Goal: Task Accomplishment & Management: Manage account settings

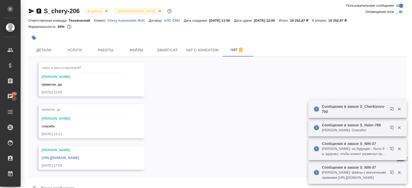
scroll to position [12, 0]
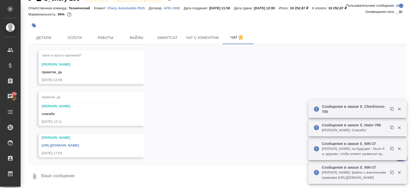
click at [79, 145] on link "https://drive.awatera.com/apps/files/files/10373971?dir=/Shares/CherryAuto/Orde…" at bounding box center [60, 145] width 37 height 4
click at [162, 34] on button "Smartcat" at bounding box center [167, 37] width 31 height 13
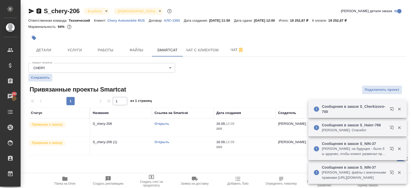
click at [162, 122] on link "Открыть" at bounding box center [162, 124] width 15 height 4
click at [158, 142] on link "Открыть" at bounding box center [162, 142] width 15 height 4
click at [110, 51] on span "Работы" at bounding box center [105, 50] width 25 height 6
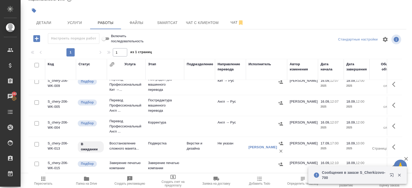
scroll to position [38, 0]
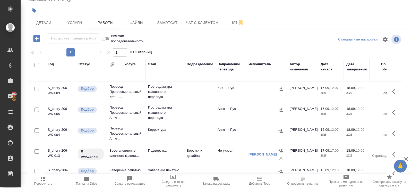
click at [392, 112] on button "button" at bounding box center [396, 112] width 12 height 12
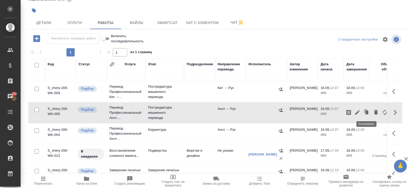
click at [360, 111] on icon "button" at bounding box center [358, 112] width 6 height 6
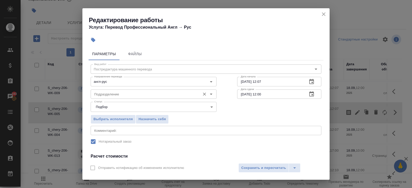
click at [135, 94] on input "Подразделение" at bounding box center [145, 94] width 106 height 6
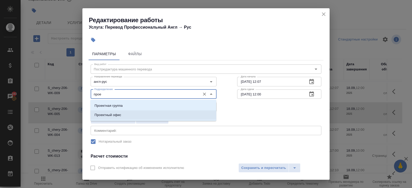
click at [123, 112] on li "Проектный офис" at bounding box center [153, 114] width 126 height 9
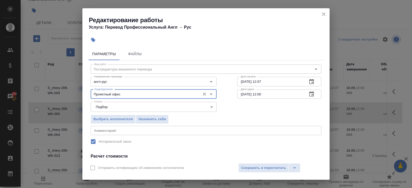
type input "Проектный офис"
click at [310, 97] on button "button" at bounding box center [312, 94] width 12 height 12
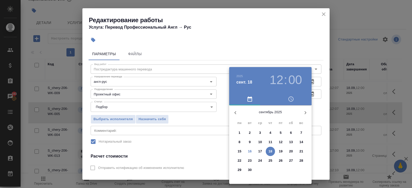
click at [261, 150] on p "17" at bounding box center [261, 151] width 4 height 5
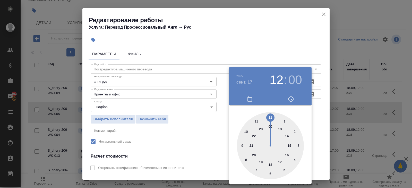
click at [280, 129] on div at bounding box center [270, 145] width 67 height 67
type input "17.09.2025 13:00"
click at [288, 61] on div at bounding box center [206, 94] width 412 height 188
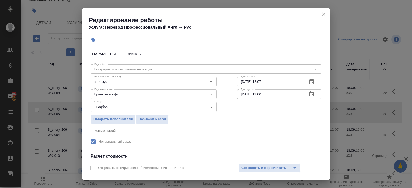
click at [312, 82] on icon "button" at bounding box center [312, 81] width 5 height 5
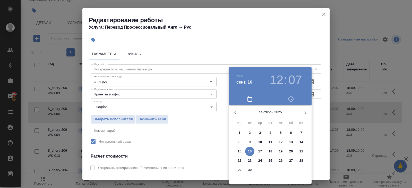
click at [250, 151] on p "16" at bounding box center [250, 151] width 4 height 5
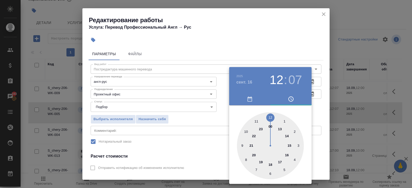
click at [271, 164] on div at bounding box center [270, 145] width 67 height 67
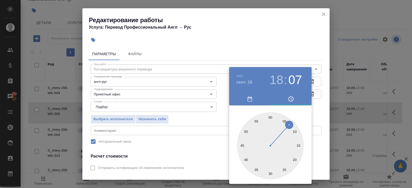
type input "16.09.2025 18:30"
click at [271, 174] on div at bounding box center [270, 145] width 67 height 67
click at [182, 132] on div at bounding box center [206, 94] width 412 height 188
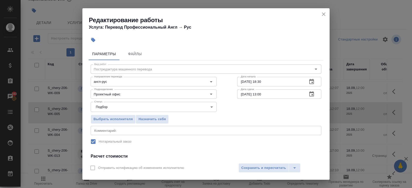
scroll to position [65, 0]
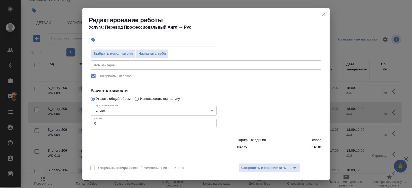
drag, startPoint x: 113, startPoint y: 123, endPoint x: 83, endPoint y: 121, distance: 29.7
click at [83, 121] on div "Параметры Файлы Вид работ Постредактура машинного перевода Вид работ Направлени…" at bounding box center [205, 103] width 247 height 114
type input "1598"
type input "1598.7"
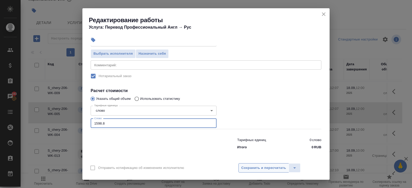
type input "1598.8"
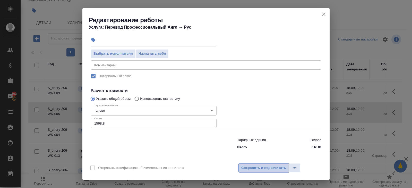
click at [252, 170] on span "Сохранить и пересчитать" at bounding box center [264, 168] width 45 height 6
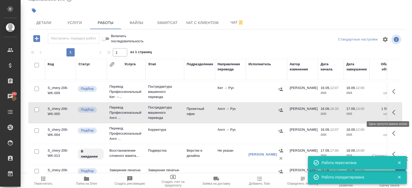
click at [392, 112] on button "button" at bounding box center [396, 112] width 12 height 12
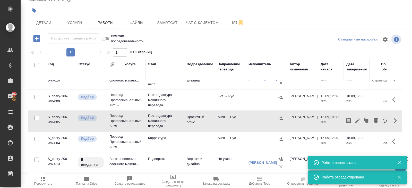
scroll to position [29, 0]
click at [394, 102] on icon "button" at bounding box center [396, 100] width 6 height 6
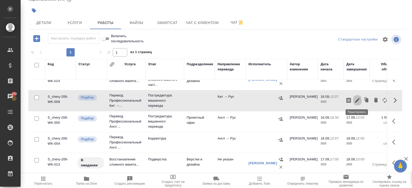
click at [358, 100] on icon "button" at bounding box center [358, 100] width 6 height 6
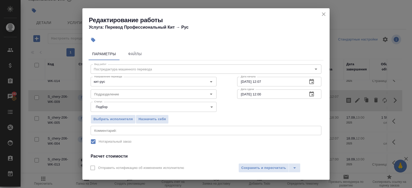
scroll to position [65, 0]
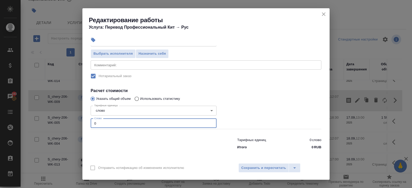
drag, startPoint x: 107, startPoint y: 125, endPoint x: 62, endPoint y: 125, distance: 45.4
click at [62, 125] on div "Редактирование работы Услуга: Перевод Профессиональный Кит → Рус Параметры Файл…" at bounding box center [206, 94] width 412 height 188
type input "473"
type input "473.1"
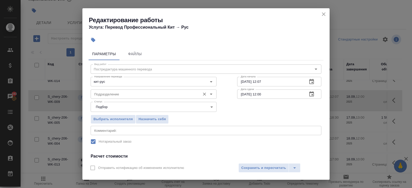
click at [105, 96] on input "Подразделение" at bounding box center [145, 94] width 106 height 6
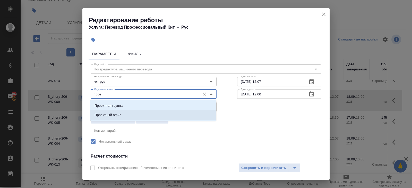
click at [108, 116] on p "Проектный офис" at bounding box center [108, 114] width 27 height 5
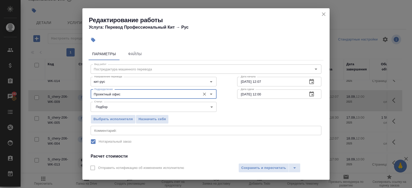
type input "Проектный офис"
click at [311, 94] on icon "button" at bounding box center [312, 94] width 6 height 6
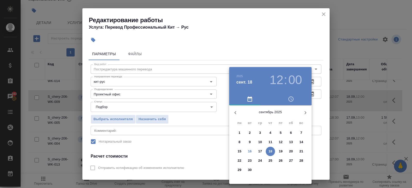
click at [262, 150] on span "17" at bounding box center [260, 151] width 9 height 5
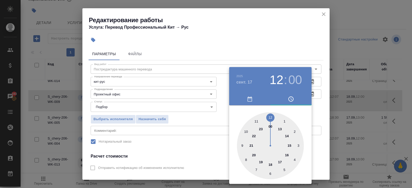
type input "17.09.2025 13:00"
click at [279, 129] on div at bounding box center [270, 145] width 67 height 67
click at [321, 116] on div at bounding box center [206, 94] width 412 height 188
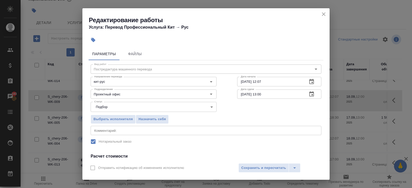
click at [312, 82] on icon "button" at bounding box center [312, 82] width 6 height 6
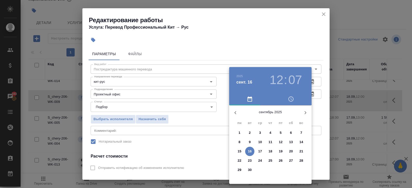
click at [250, 151] on p "16" at bounding box center [250, 151] width 4 height 5
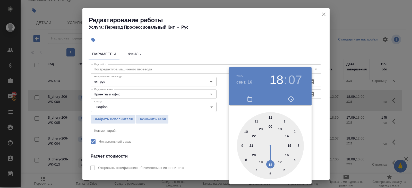
click at [270, 163] on div at bounding box center [270, 145] width 67 height 67
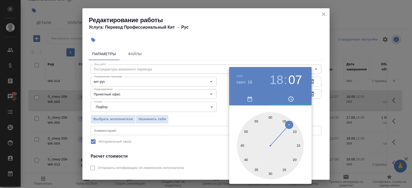
click at [270, 164] on div at bounding box center [270, 145] width 67 height 67
click at [270, 170] on div at bounding box center [270, 145] width 67 height 67
type input "16.09.2025 18:30"
click at [204, 137] on div at bounding box center [206, 94] width 412 height 188
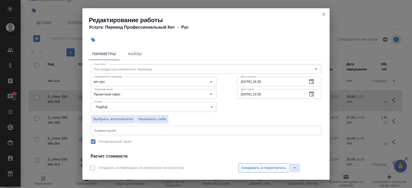
click at [266, 169] on span "Сохранить и пересчитать" at bounding box center [264, 168] width 45 height 6
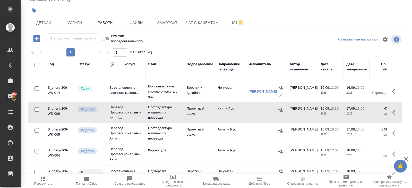
scroll to position [14, 0]
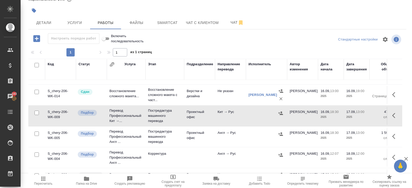
click at [394, 135] on icon "button" at bounding box center [396, 136] width 6 height 6
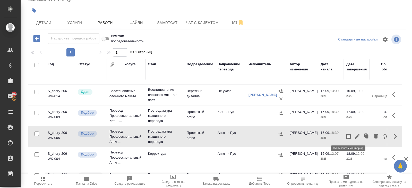
click at [350, 136] on icon "button" at bounding box center [349, 136] width 6 height 6
click at [394, 117] on icon "button" at bounding box center [396, 115] width 6 height 6
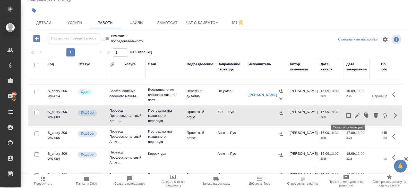
click at [348, 115] on icon "button" at bounding box center [349, 115] width 6 height 6
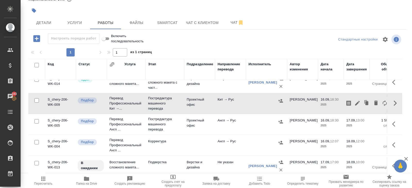
scroll to position [29, 0]
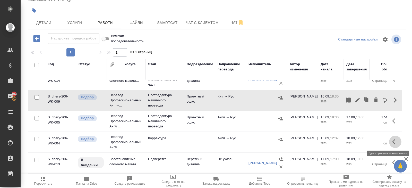
click at [394, 139] on icon "button" at bounding box center [394, 141] width 3 height 5
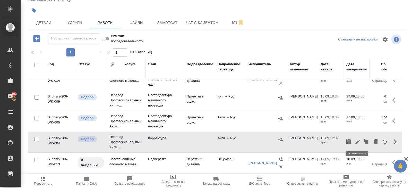
click at [360, 140] on icon "button" at bounding box center [358, 142] width 6 height 6
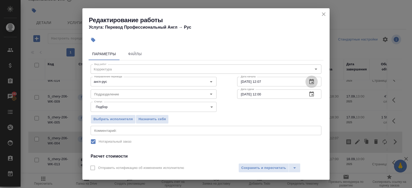
click at [314, 81] on icon "button" at bounding box center [312, 81] width 5 height 5
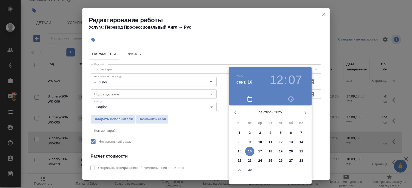
click at [261, 151] on p "17" at bounding box center [261, 151] width 4 height 5
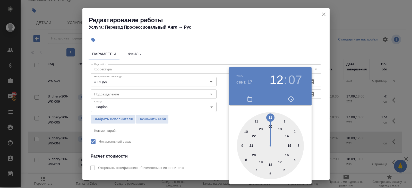
click at [281, 128] on div at bounding box center [270, 145] width 67 height 67
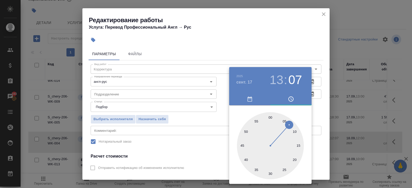
type input "17.09.2025 13:00"
click at [270, 116] on div at bounding box center [270, 145] width 67 height 67
click at [320, 102] on div at bounding box center [206, 94] width 412 height 188
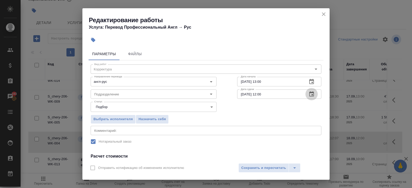
click at [313, 95] on icon "button" at bounding box center [312, 94] width 6 height 6
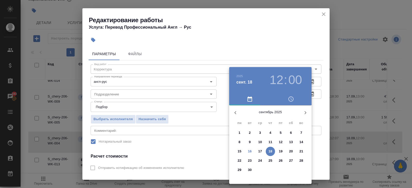
click at [262, 151] on p "17" at bounding box center [261, 151] width 4 height 5
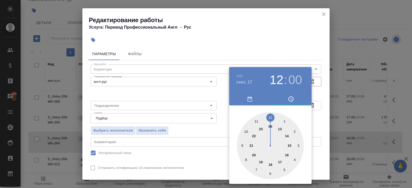
click at [280, 160] on div at bounding box center [270, 145] width 67 height 67
type input "17.09.2025 17:00"
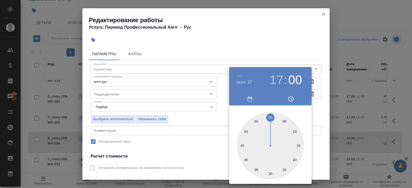
click at [179, 131] on div at bounding box center [206, 94] width 412 height 188
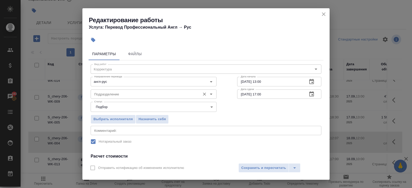
click at [115, 94] on input "Подразделение" at bounding box center [145, 94] width 106 height 6
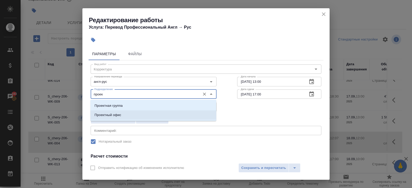
click at [106, 114] on p "Проектный офис" at bounding box center [108, 114] width 27 height 5
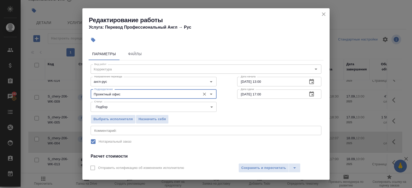
scroll to position [65, 0]
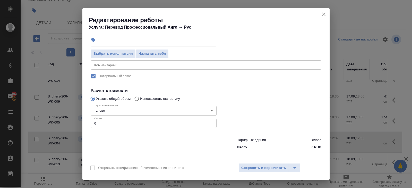
type input "Проектный офис"
drag, startPoint x: 103, startPoint y: 123, endPoint x: 80, endPoint y: 119, distance: 23.2
click at [80, 119] on div "Редактирование работы Услуга: Перевод Профессиональный Англ → Рус Параметры Фай…" at bounding box center [206, 94] width 412 height 188
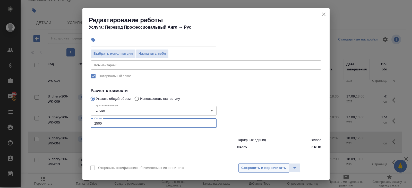
type input "2500"
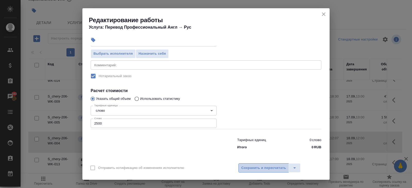
click at [262, 169] on span "Сохранить и пересчитать" at bounding box center [264, 168] width 45 height 6
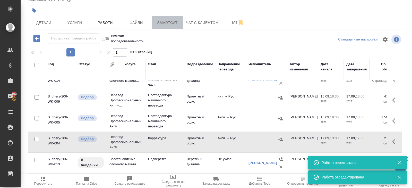
click at [169, 23] on span "Smartcat" at bounding box center [167, 23] width 25 height 6
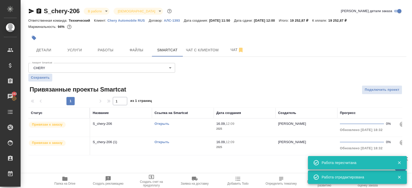
click at [191, 125] on div "Открыть" at bounding box center [183, 123] width 57 height 5
click at [137, 137] on td "S_chery-206 (1)" at bounding box center [121, 146] width 62 height 18
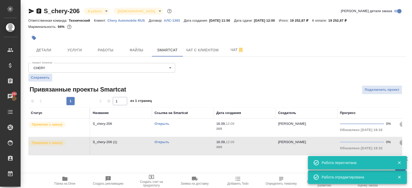
click at [137, 137] on td "S_chery-206 (1)" at bounding box center [121, 146] width 62 height 18
click at [114, 42] on div at bounding box center [154, 37] width 252 height 11
click at [115, 45] on button "Работы" at bounding box center [105, 50] width 31 height 13
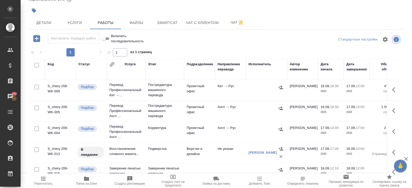
scroll to position [45, 0]
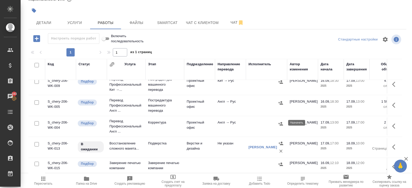
click at [282, 125] on icon "button" at bounding box center [280, 123] width 5 height 5
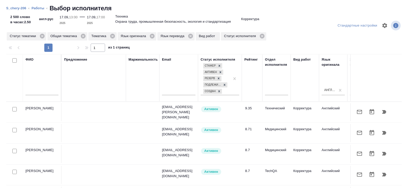
scroll to position [0, 353]
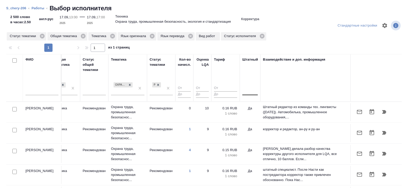
click at [252, 94] on div at bounding box center [250, 90] width 15 height 10
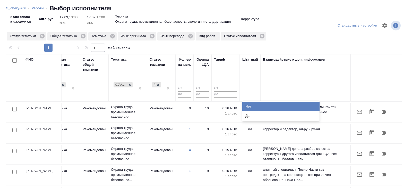
click at [252, 104] on div "Нет" at bounding box center [281, 106] width 77 height 9
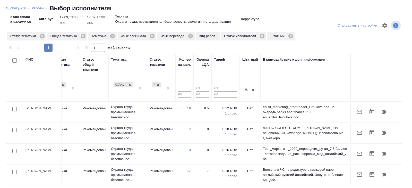
type input "1"
click at [188, 86] on input "1" at bounding box center [184, 88] width 13 height 6
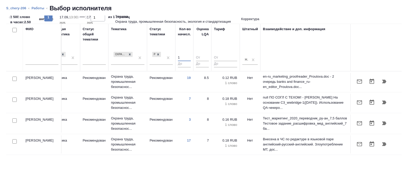
scroll to position [0, 0]
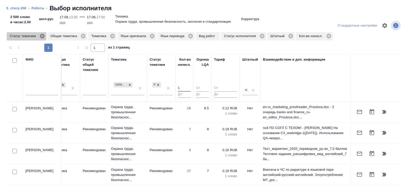
click at [44, 35] on icon at bounding box center [42, 36] width 5 height 5
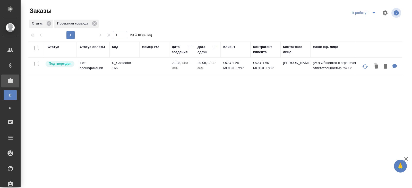
click at [373, 13] on icon "split button" at bounding box center [374, 13] width 6 height 6
click at [365, 20] on li "ПМ" at bounding box center [365, 23] width 29 height 8
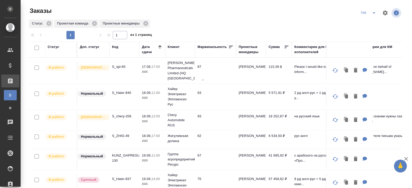
click at [118, 45] on div "Код" at bounding box center [115, 46] width 6 height 5
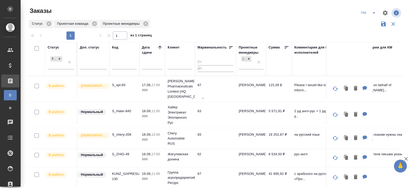
click at [118, 65] on input "text" at bounding box center [124, 66] width 25 height 6
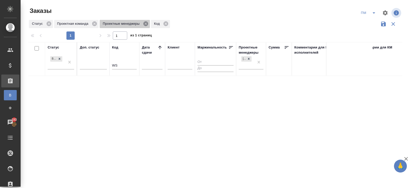
click at [148, 22] on icon at bounding box center [146, 23] width 5 height 5
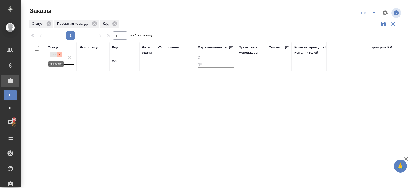
click at [58, 55] on icon at bounding box center [60, 55] width 4 height 4
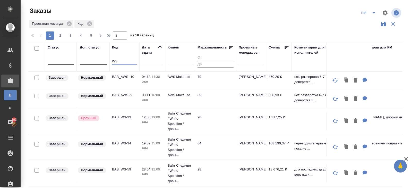
drag, startPoint x: 122, startPoint y: 61, endPoint x: 82, endPoint y: 57, distance: 40.7
click at [83, 58] on tr "Статус Доп. статус Код WS Дата сдачи Клиент Маржинальность Проектные менеджеры …" at bounding box center [260, 56] width 464 height 29
type input "world"
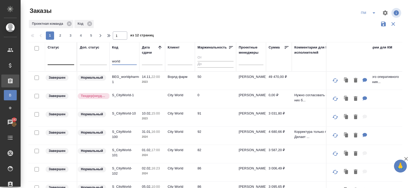
drag, startPoint x: 123, startPoint y: 61, endPoint x: 33, endPoint y: 52, distance: 90.9
click at [33, 52] on tr "Статус Доп. статус Код world Дата сдачи Клиент Маржинальность Проектные менедже…" at bounding box center [260, 56] width 464 height 29
click at [178, 64] on input "text" at bounding box center [180, 62] width 25 height 6
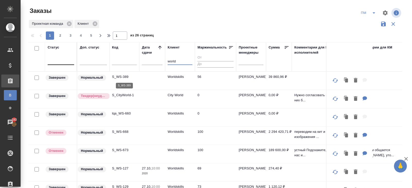
type input "world"
click at [118, 77] on p "S_WS-389" at bounding box center [124, 76] width 25 height 5
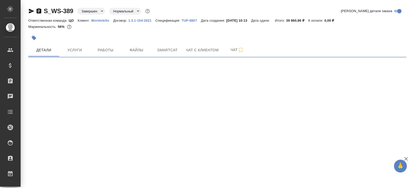
select select "RU"
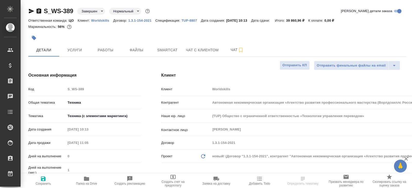
type textarea "x"
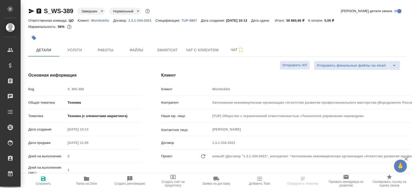
type textarea "x"
click at [95, 21] on p "Worldskills" at bounding box center [102, 21] width 22 height 4
type textarea "x"
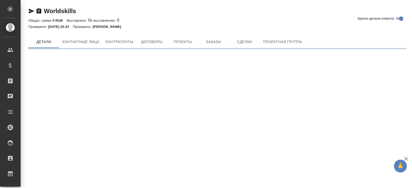
click at [220, 34] on div "Worldskills Кратко детали клиента Общая сумма 0 RUB Выставлено: 0 К выставлению…" at bounding box center [218, 26] width 384 height 52
click at [217, 40] on span "Заказы" at bounding box center [213, 42] width 25 height 6
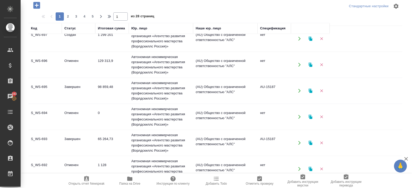
scroll to position [37, 0]
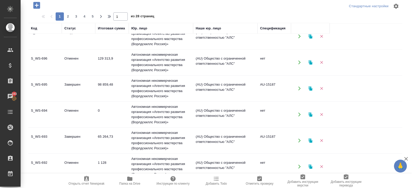
click at [74, 86] on td "Завершен" at bounding box center [79, 88] width 34 height 18
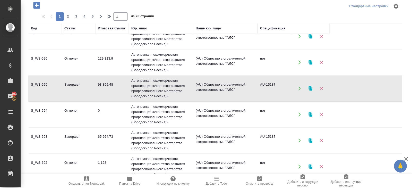
click at [103, 138] on td "65 264,73" at bounding box center [112, 140] width 34 height 18
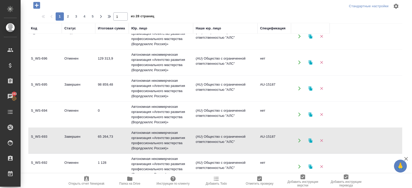
click at [103, 138] on td "65 264,73" at bounding box center [112, 140] width 34 height 18
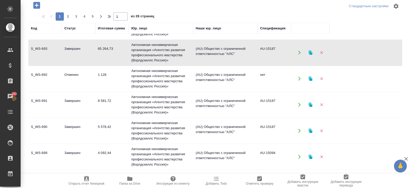
scroll to position [0, 0]
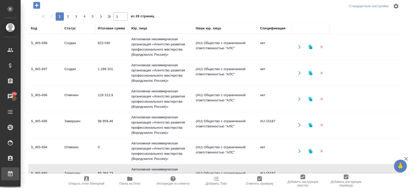
click at [19, 169] on link "Работы" at bounding box center [10, 173] width 18 height 13
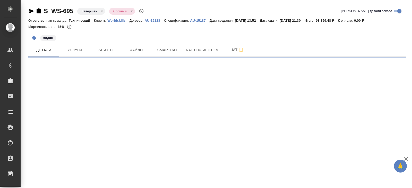
select select "RU"
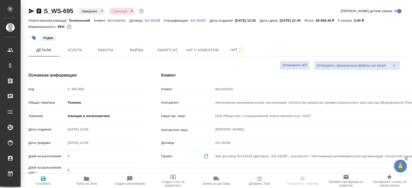
type textarea "x"
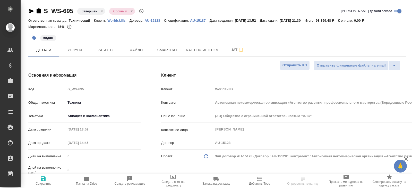
type textarea "x"
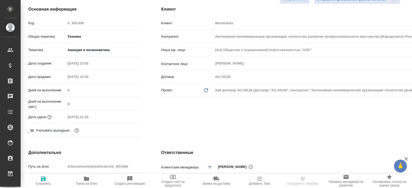
type textarea "x"
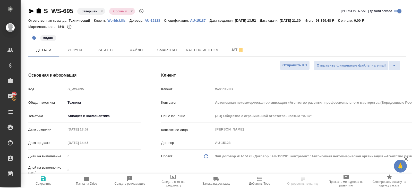
click at [73, 55] on button "Услуги" at bounding box center [74, 50] width 31 height 13
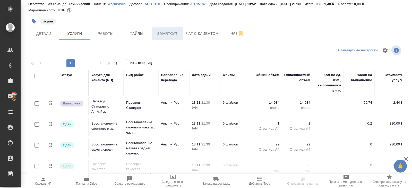
scroll to position [22, 0]
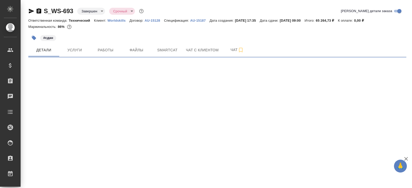
select select "RU"
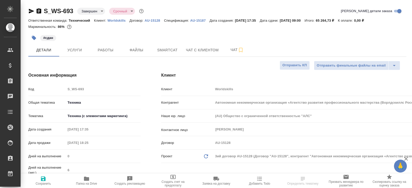
type textarea "x"
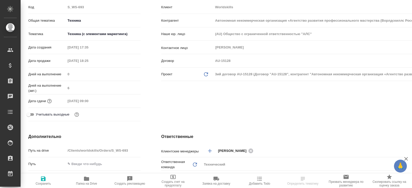
type textarea "x"
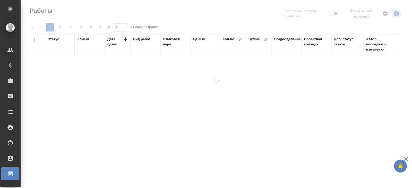
click at [58, 40] on div "Статус" at bounding box center [54, 39] width 12 height 5
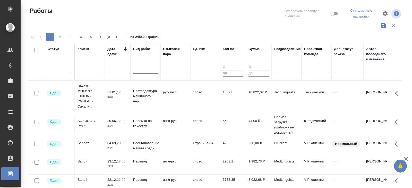
click at [143, 69] on div at bounding box center [145, 68] width 25 height 7
type input "g"
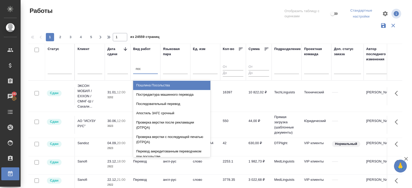
type input "пост"
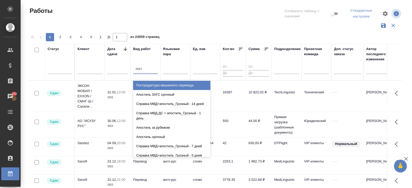
click at [147, 85] on div "Постредактура машинного перевода" at bounding box center [171, 85] width 77 height 9
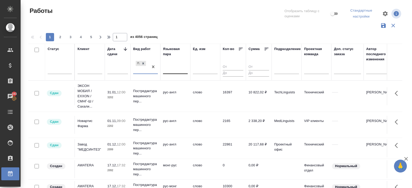
click at [168, 70] on div at bounding box center [175, 68] width 25 height 7
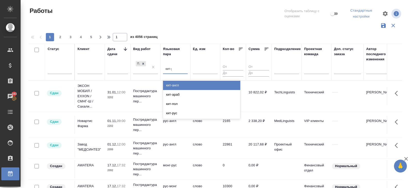
type input "кит-ру"
drag, startPoint x: 171, startPoint y: 85, endPoint x: 170, endPoint y: 73, distance: 12.4
click at [171, 85] on div "кит-рус" at bounding box center [201, 85] width 77 height 9
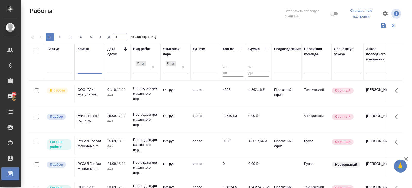
click at [93, 72] on input "text" at bounding box center [90, 71] width 25 height 6
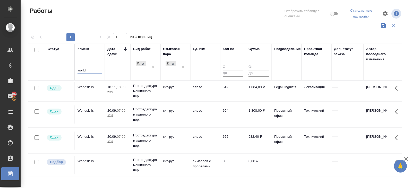
type input "world"
click at [123, 112] on p "07:00" at bounding box center [121, 111] width 9 height 4
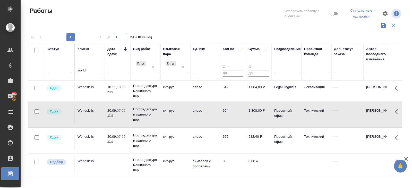
click at [123, 112] on p "07:00" at bounding box center [121, 111] width 9 height 4
click at [120, 144] on p "2022" at bounding box center [117, 141] width 21 height 5
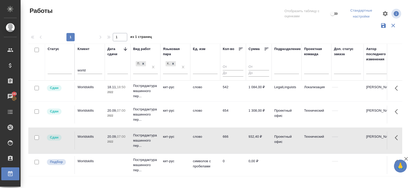
click at [118, 94] on p "2022" at bounding box center [117, 92] width 21 height 5
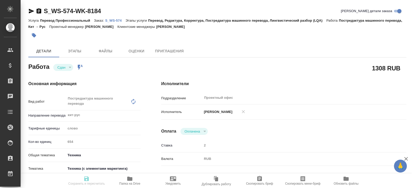
type textarea "x"
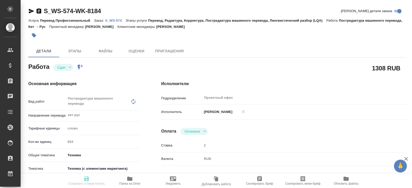
type textarea "x"
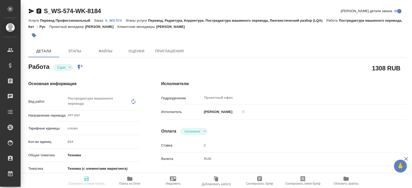
type textarea "x"
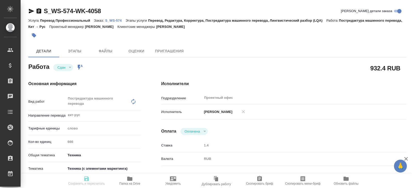
type textarea "x"
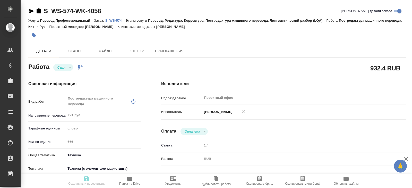
click at [117, 20] on p "S_WS-574" at bounding box center [115, 21] width 20 height 4
type textarea "x"
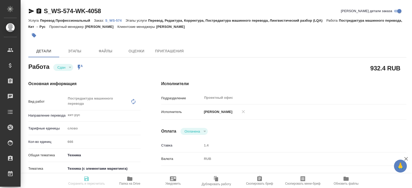
type textarea "x"
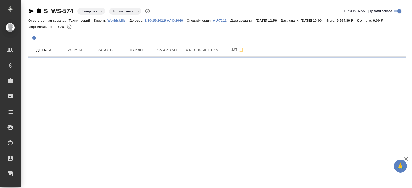
select select "RU"
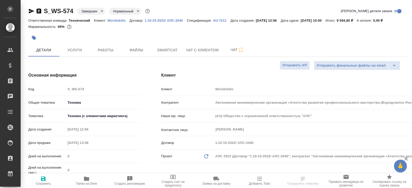
type textarea "x"
click at [29, 11] on icon "button" at bounding box center [31, 11] width 6 height 6
type textarea "x"
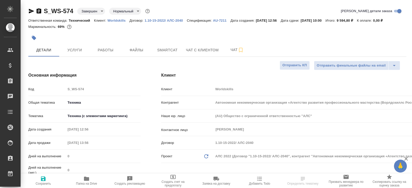
type textarea "x"
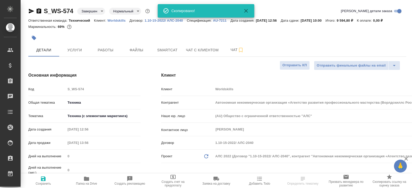
type textarea "x"
select select "RU"
type textarea "x"
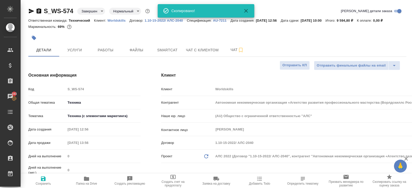
type textarea "x"
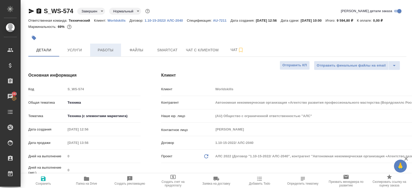
click at [108, 52] on span "Работы" at bounding box center [105, 50] width 25 height 6
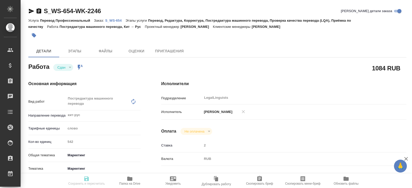
type textarea "x"
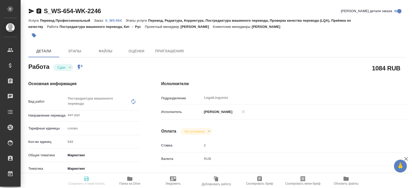
type textarea "x"
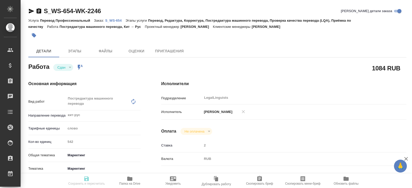
type textarea "x"
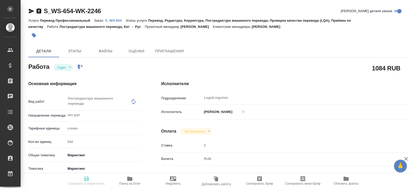
type textarea "x"
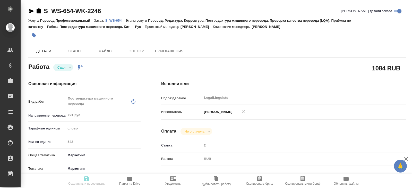
click at [115, 20] on p "S_WS-654" at bounding box center [115, 21] width 20 height 4
type textarea "x"
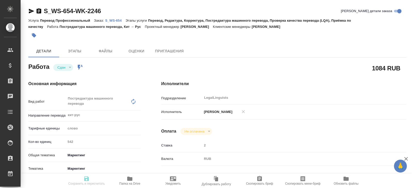
type textarea "x"
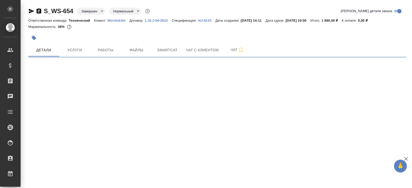
select select "RU"
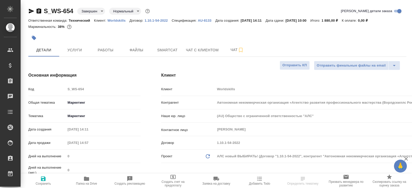
type textarea "x"
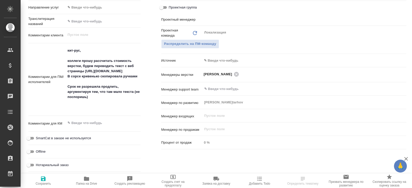
type textarea "x"
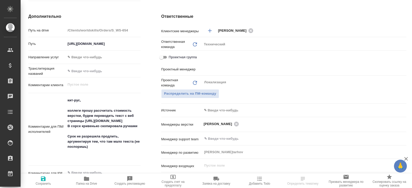
scroll to position [192, 0]
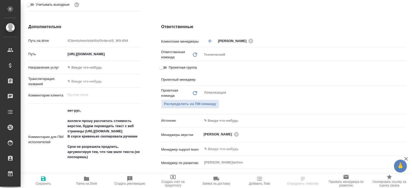
type textarea "x"
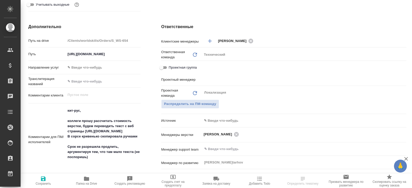
type textarea "x"
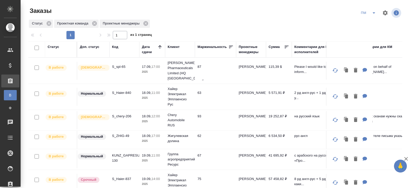
click at [374, 14] on icon "split button" at bounding box center [374, 13] width 6 height 6
click at [374, 22] on li "В работу!" at bounding box center [369, 23] width 26 height 8
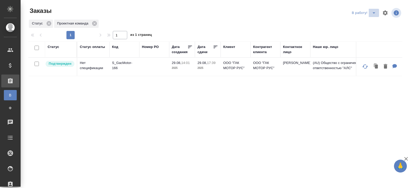
click at [369, 16] on button "split button" at bounding box center [374, 13] width 10 height 8
click at [366, 24] on li "ПМ" at bounding box center [365, 23] width 29 height 8
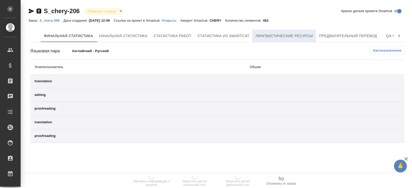
click at [275, 35] on span "Лингвистические ресурсы" at bounding box center [284, 36] width 57 height 6
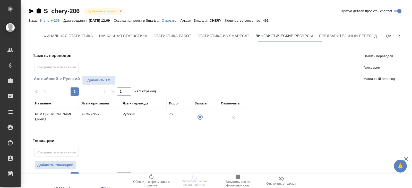
scroll to position [119, 0]
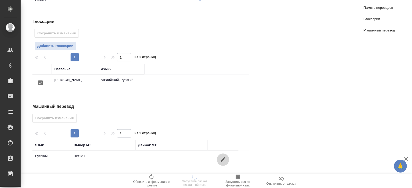
click at [221, 153] on button "button" at bounding box center [223, 159] width 12 height 12
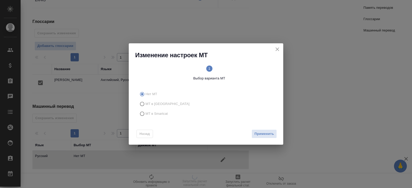
click at [155, 111] on label "МТ в Smartcat" at bounding box center [205, 114] width 136 height 10
click at [146, 111] on input "МТ в Smartcat" at bounding box center [141, 114] width 8 height 10
radio input "true"
click at [272, 135] on span "Вперед" at bounding box center [267, 134] width 13 height 6
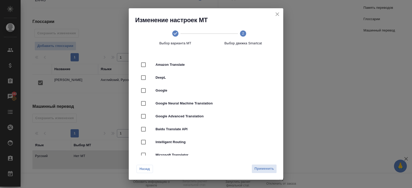
drag, startPoint x: 170, startPoint y: 81, endPoint x: 174, endPoint y: 84, distance: 5.0
click at [170, 81] on div "DeepL" at bounding box center [206, 77] width 138 height 13
checkbox input "true"
click at [256, 168] on span "Применить" at bounding box center [265, 169] width 20 height 6
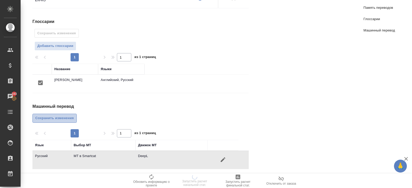
click at [71, 117] on span "Сохранить изменения" at bounding box center [54, 118] width 39 height 6
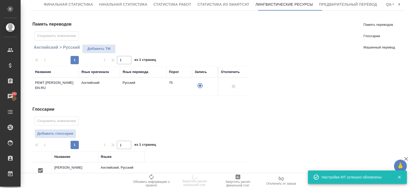
scroll to position [0, 0]
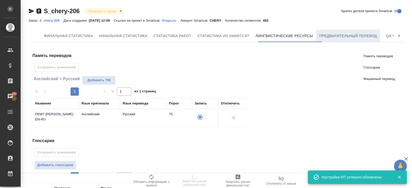
click at [340, 36] on span "Предварительный перевод" at bounding box center [348, 36] width 58 height 6
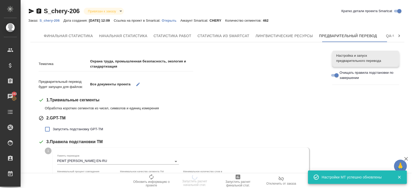
click at [75, 127] on span "Запустить подстановку GPT-TM" at bounding box center [78, 129] width 50 height 5
click at [53, 127] on input "Запустить подстановку GPT-TM" at bounding box center [47, 129] width 11 height 11
checkbox input "true"
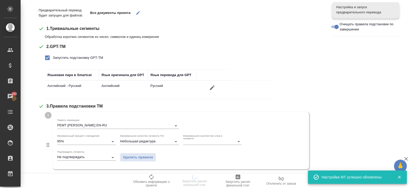
scroll to position [140, 0]
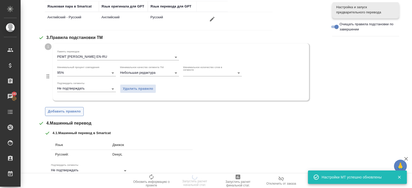
click at [69, 111] on span "Добавить правило" at bounding box center [64, 112] width 33 height 6
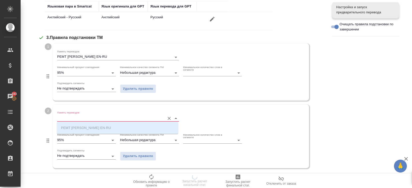
click at [70, 115] on input "Память переводов" at bounding box center [109, 118] width 105 height 6
click at [141, 158] on span "Удалить правило" at bounding box center [138, 156] width 30 height 6
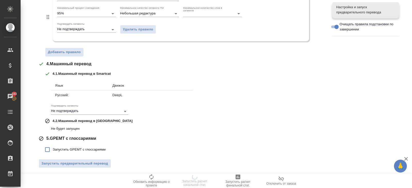
click at [78, 149] on span "Запустить GPEMT с глоссариями" at bounding box center [79, 149] width 53 height 5
click at [53, 149] on input "Запустить GPEMT с глоссариями" at bounding box center [47, 149] width 11 height 11
checkbox input "true"
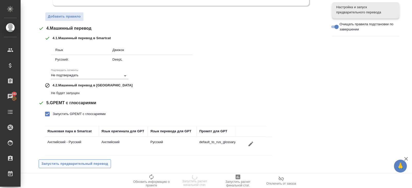
click at [81, 164] on span "Запустить предварительный перевод" at bounding box center [75, 164] width 67 height 6
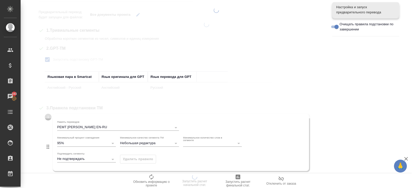
scroll to position [0, 0]
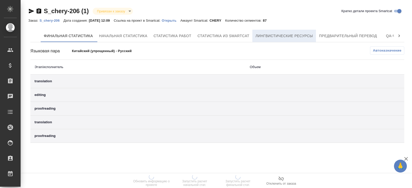
click at [294, 33] on span "Лингвистические ресурсы" at bounding box center [284, 36] width 57 height 6
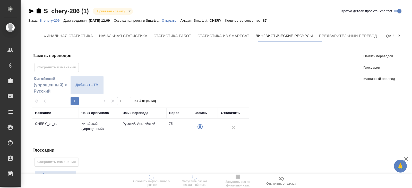
scroll to position [110, 0]
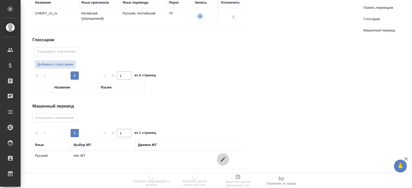
click at [221, 159] on icon "button" at bounding box center [223, 159] width 6 height 6
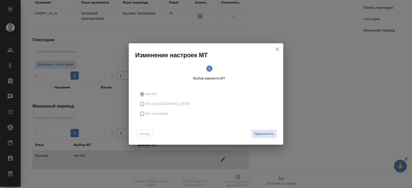
drag, startPoint x: 154, startPoint y: 115, endPoint x: 158, endPoint y: 115, distance: 4.1
click at [154, 115] on span "МТ в Smartcat" at bounding box center [157, 113] width 22 height 5
click at [146, 115] on input "МТ в Smartcat" at bounding box center [141, 114] width 8 height 10
radio input "true"
click at [264, 133] on span "Вперед" at bounding box center [267, 134] width 13 height 6
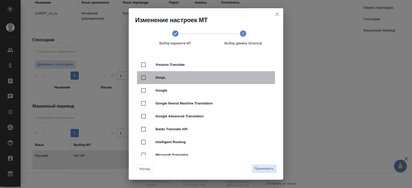
click at [175, 80] on div "DeepL" at bounding box center [206, 77] width 138 height 13
checkbox input "true"
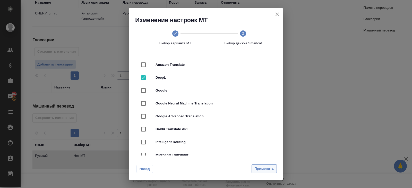
click at [256, 167] on span "Применить" at bounding box center [265, 169] width 20 height 6
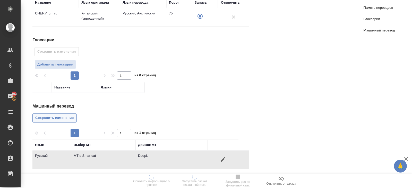
click at [72, 115] on span "Сохранить изменения" at bounding box center [54, 118] width 39 height 6
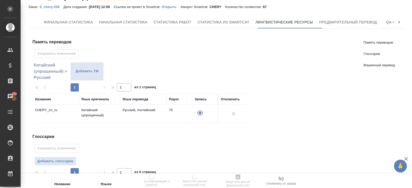
scroll to position [0, 0]
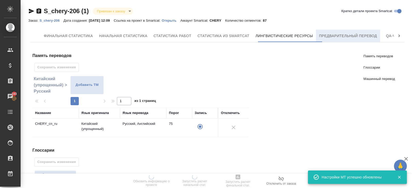
click at [332, 34] on span "Предварительный перевод" at bounding box center [348, 36] width 58 height 6
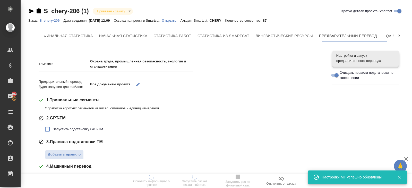
click at [74, 118] on div "2 . GPT-ТМ" at bounding box center [182, 118] width 286 height 6
click at [75, 126] on label "Запустить подстановку GPT-TM" at bounding box center [72, 129] width 61 height 11
click at [53, 126] on input "Запустить подстановку GPT-TM" at bounding box center [47, 129] width 11 height 11
checkbox input "true"
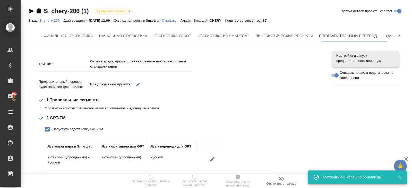
scroll to position [70, 0]
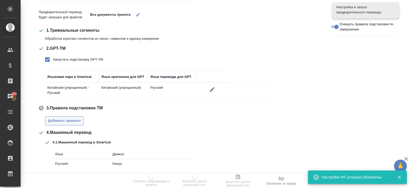
click at [72, 121] on span "Добавить правило" at bounding box center [64, 121] width 33 height 6
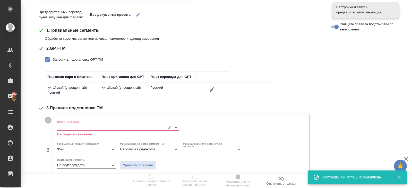
click at [74, 127] on input "Память переводов" at bounding box center [109, 127] width 105 height 6
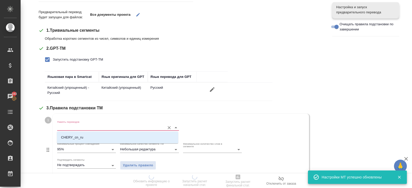
click at [73, 125] on input "Память переводов" at bounding box center [109, 127] width 105 height 6
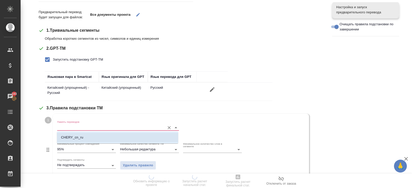
click at [73, 136] on p "CHERY_cn_ru" at bounding box center [72, 137] width 22 height 5
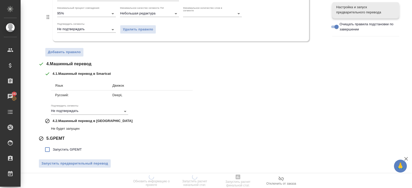
click at [64, 149] on span "Запустить GPEMT" at bounding box center [67, 149] width 29 height 5
click at [53, 149] on input "Запустить GPEMT" at bounding box center [47, 149] width 11 height 11
checkbox input "true"
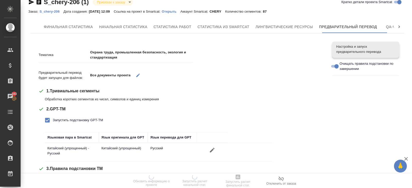
scroll to position [0, 0]
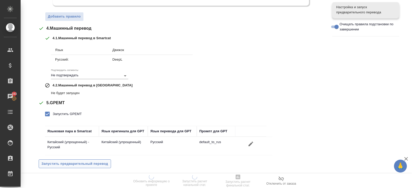
click at [65, 162] on span "Запустить предварительный перевод" at bounding box center [75, 164] width 67 height 6
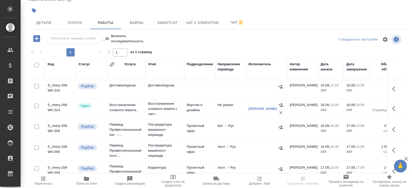
scroll to position [45, 0]
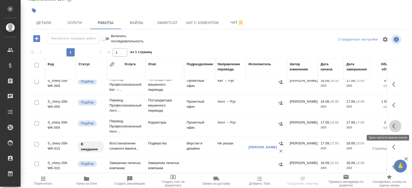
click at [393, 124] on icon "button" at bounding box center [396, 126] width 6 height 6
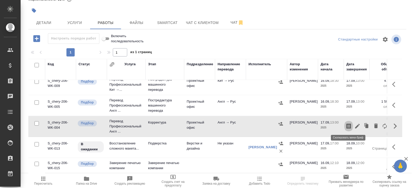
click at [350, 125] on icon "button" at bounding box center [349, 126] width 6 height 6
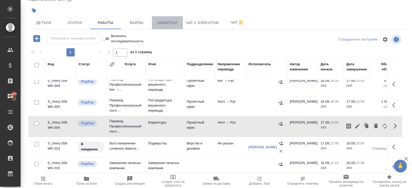
click at [157, 26] on button "Smartcat" at bounding box center [167, 22] width 31 height 13
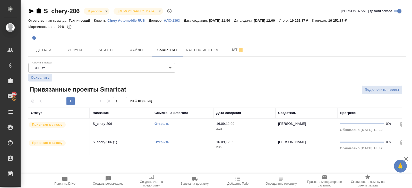
click at [166, 123] on link "Открыть" at bounding box center [162, 124] width 15 height 4
click at [162, 142] on link "Открыть" at bounding box center [162, 142] width 15 height 4
click at [184, 124] on div "Открыть" at bounding box center [183, 123] width 57 height 5
click at [193, 141] on div "Открыть" at bounding box center [183, 141] width 57 height 5
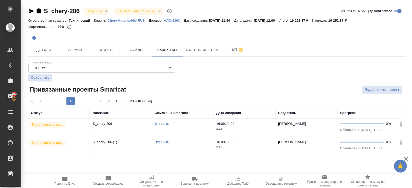
click at [193, 141] on div "Открыть" at bounding box center [183, 141] width 57 height 5
click at [98, 56] on button "Работы" at bounding box center [105, 50] width 31 height 13
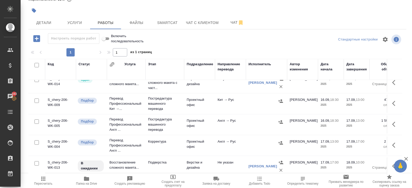
scroll to position [25, 0]
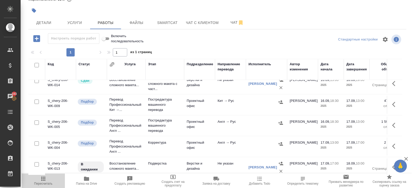
click at [41, 180] on icon "button" at bounding box center [43, 179] width 6 height 6
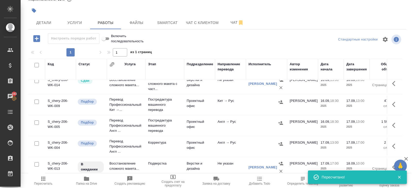
click at [45, 179] on icon "button" at bounding box center [43, 179] width 4 height 4
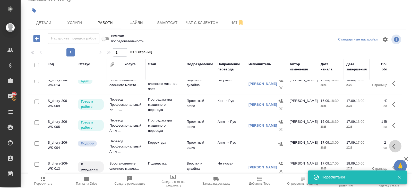
click at [396, 145] on icon "button" at bounding box center [396, 146] width 6 height 6
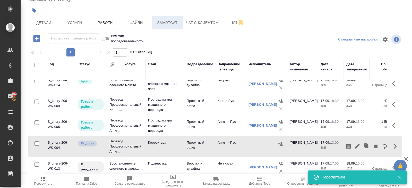
click at [155, 27] on button "Smartcat" at bounding box center [167, 22] width 31 height 13
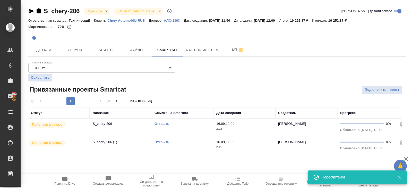
click at [165, 123] on link "Открыть" at bounding box center [162, 124] width 15 height 4
click at [158, 142] on link "Открыть" at bounding box center [162, 142] width 15 height 4
click at [103, 53] on span "Работы" at bounding box center [105, 50] width 25 height 6
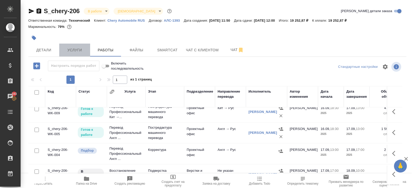
click at [60, 46] on button "Услуги" at bounding box center [74, 50] width 31 height 13
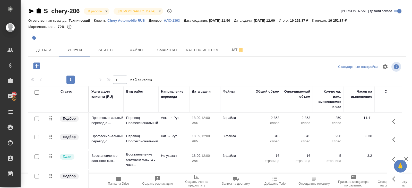
scroll to position [22, 0]
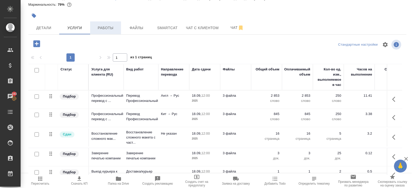
click at [110, 33] on button "Работы" at bounding box center [105, 27] width 31 height 13
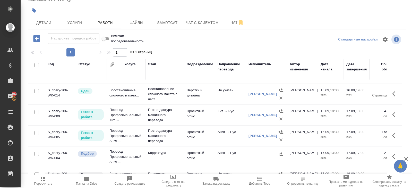
scroll to position [15, 0]
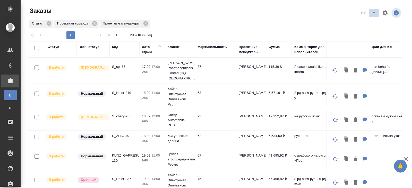
click at [370, 14] on span "split button" at bounding box center [374, 13] width 8 height 6
click at [369, 20] on li "В работу!" at bounding box center [369, 23] width 26 height 8
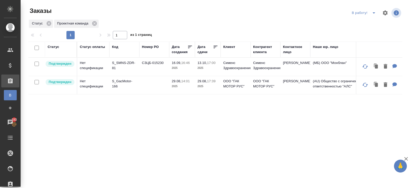
click at [374, 14] on icon "split button" at bounding box center [374, 13] width 6 height 6
click at [373, 22] on li "ПМ" at bounding box center [365, 23] width 29 height 8
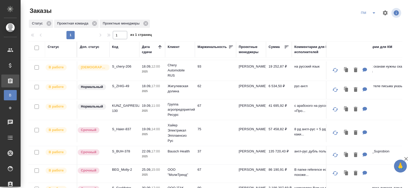
scroll to position [51, 0]
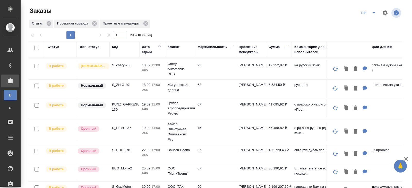
click at [118, 107] on p "KUNZ_GAPRESURS-130" at bounding box center [124, 107] width 25 height 10
click at [372, 14] on icon "split button" at bounding box center [374, 13] width 6 height 6
click at [373, 24] on li "В работу!" at bounding box center [369, 23] width 26 height 8
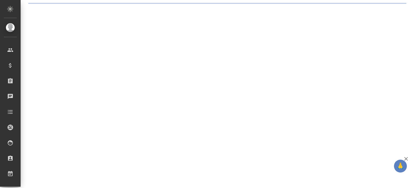
select select "RU"
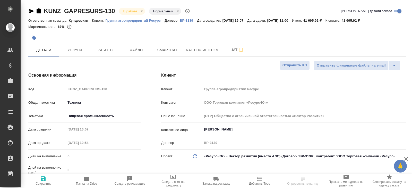
click at [107, 54] on button "Работы" at bounding box center [105, 50] width 31 height 13
type textarea "x"
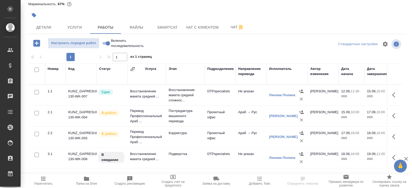
scroll to position [27, 0]
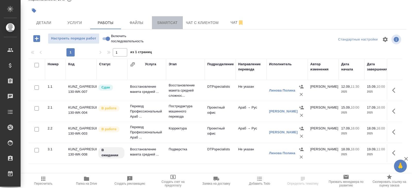
click at [165, 23] on span "Smartcat" at bounding box center [167, 23] width 25 height 6
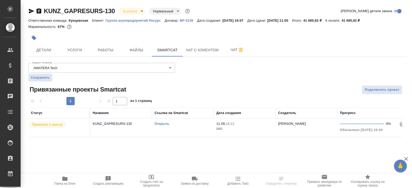
click at [161, 123] on link "Открыть" at bounding box center [162, 124] width 15 height 4
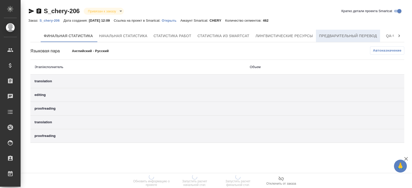
click at [362, 41] on button "Предварительный перевод" at bounding box center [348, 36] width 64 height 12
click at [350, 36] on span "Предварительный перевод" at bounding box center [348, 36] width 58 height 6
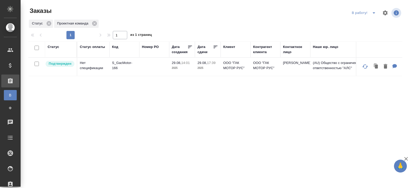
click at [373, 12] on icon "split button" at bounding box center [374, 13] width 6 height 6
click at [369, 31] on li "начислить" at bounding box center [365, 31] width 29 height 8
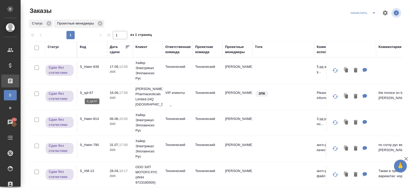
click at [88, 92] on p "S_spl-67" at bounding box center [92, 92] width 25 height 5
click at [377, 12] on icon "split button" at bounding box center [374, 13] width 6 height 6
click at [370, 21] on li "В работу!" at bounding box center [364, 23] width 30 height 8
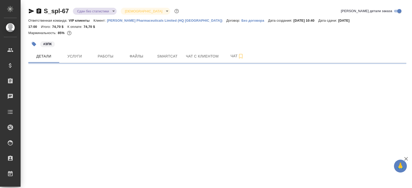
select select "RU"
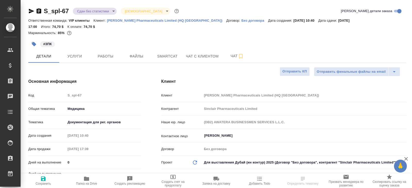
type textarea "x"
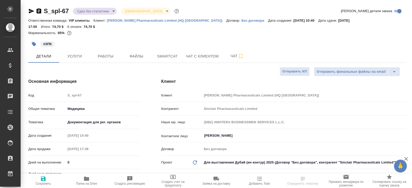
type textarea "x"
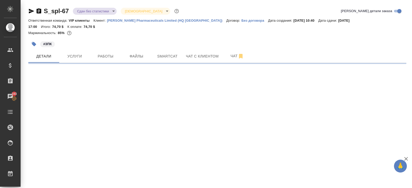
select select "RU"
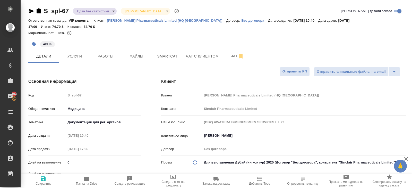
type textarea "x"
click at [164, 53] on span "Smartcat" at bounding box center [167, 56] width 25 height 6
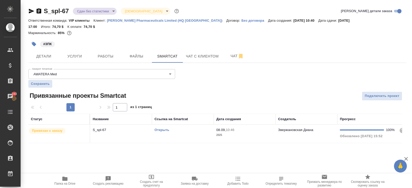
click at [191, 128] on td "Открыть" at bounding box center [183, 134] width 62 height 18
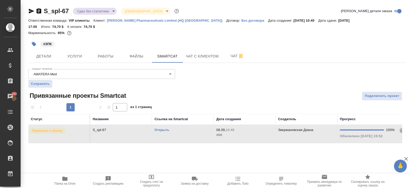
click at [191, 128] on td "Открыть" at bounding box center [183, 134] width 62 height 18
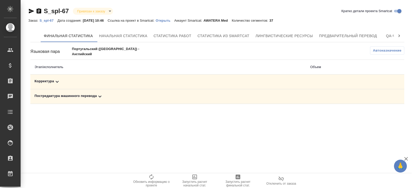
click at [100, 97] on icon at bounding box center [100, 96] width 6 height 6
click at [381, 49] on span "Автоназначение" at bounding box center [387, 50] width 29 height 5
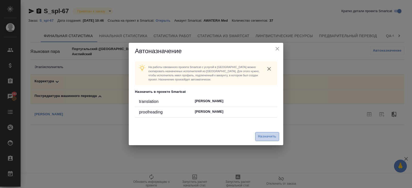
click at [264, 135] on span "Назначить" at bounding box center [267, 137] width 18 height 6
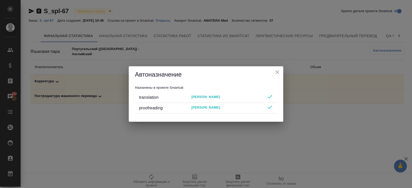
click at [249, 152] on div "Автоназначение Назначены в проекте Smartcat translation Ivanov Slava proofreadi…" at bounding box center [206, 94] width 412 height 188
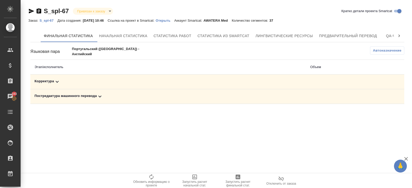
click at [238, 179] on icon "button" at bounding box center [238, 177] width 6 height 6
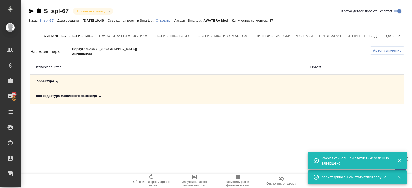
click at [107, 92] on td "Постредактура машинного перевода" at bounding box center [168, 96] width 276 height 15
click at [104, 94] on div "Постредактура машинного перевода" at bounding box center [169, 96] width 268 height 6
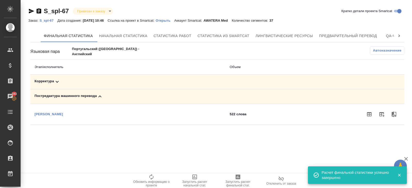
click at [58, 83] on icon at bounding box center [57, 82] width 6 height 6
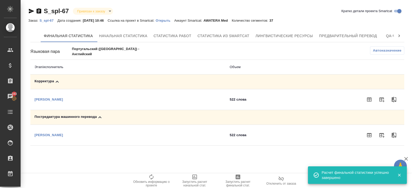
drag, startPoint x: 382, startPoint y: 134, endPoint x: 364, endPoint y: 133, distance: 18.1
click at [382, 134] on icon "button" at bounding box center [382, 135] width 6 height 6
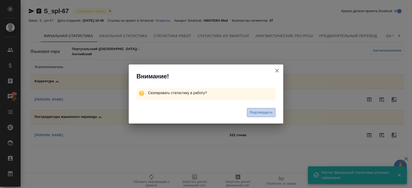
click at [269, 117] on button "Подтвердить" at bounding box center [261, 112] width 29 height 9
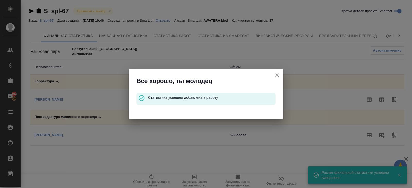
click at [277, 76] on icon "button" at bounding box center [277, 75] width 6 height 6
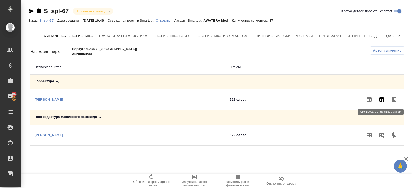
click at [381, 98] on icon "button" at bounding box center [382, 99] width 5 height 5
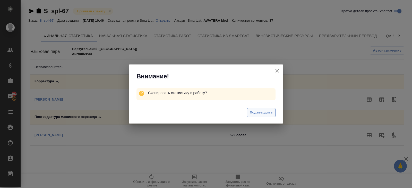
click at [255, 114] on span "Подтвердить" at bounding box center [261, 113] width 23 height 6
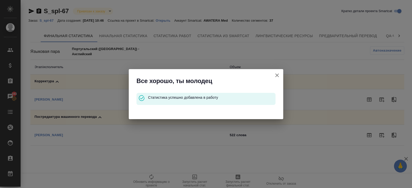
click at [278, 73] on icon "button" at bounding box center [277, 75] width 6 height 6
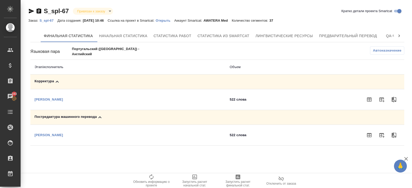
click at [49, 20] on p "S_spl-67" at bounding box center [48, 21] width 18 height 4
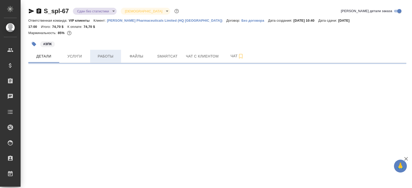
select select "RU"
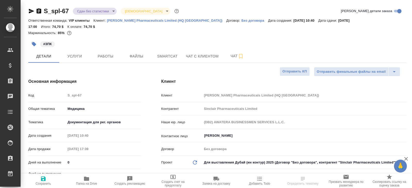
type textarea "x"
click at [100, 63] on hr at bounding box center [217, 63] width 378 height 0
type textarea "x"
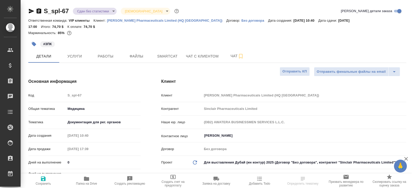
type textarea "x"
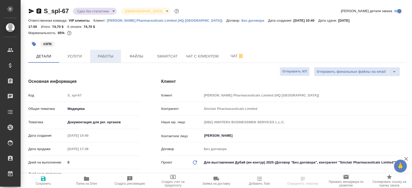
click at [100, 55] on button "Работы" at bounding box center [105, 56] width 31 height 13
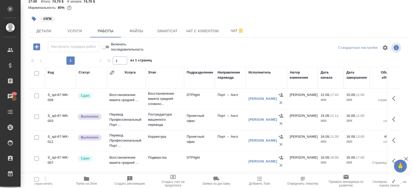
scroll to position [27, 0]
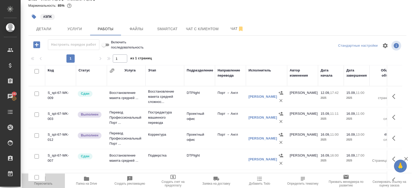
click at [41, 183] on span "Пересчитать" at bounding box center [43, 184] width 18 height 4
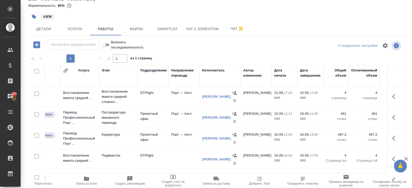
scroll to position [0, 50]
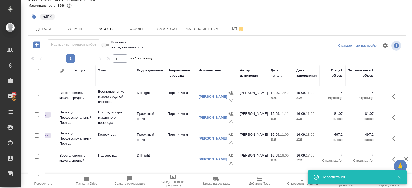
click at [393, 115] on icon "button" at bounding box center [394, 117] width 3 height 5
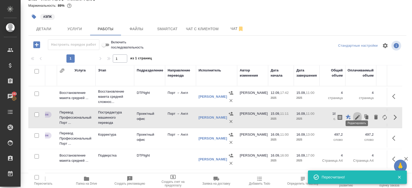
click at [357, 114] on icon "button" at bounding box center [358, 117] width 6 height 6
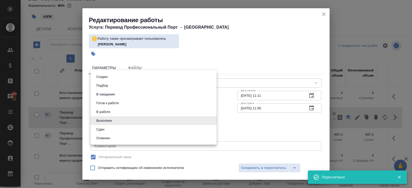
click at [126, 123] on body "🙏 .cls-1 fill:#fff; AWATERA Belyakova Yulia Клиенты Спецификации Заказы 193 Чат…" at bounding box center [206, 94] width 412 height 188
click at [115, 129] on li "Сдан" at bounding box center [154, 129] width 126 height 9
type input "closed"
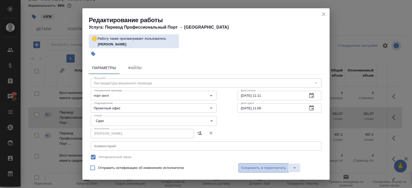
click at [246, 169] on span "Сохранить и пересчитать" at bounding box center [264, 168] width 45 height 6
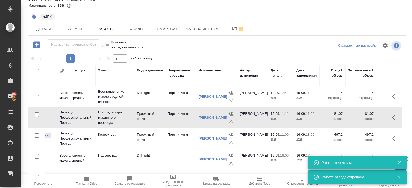
click at [396, 135] on icon "button" at bounding box center [396, 138] width 6 height 6
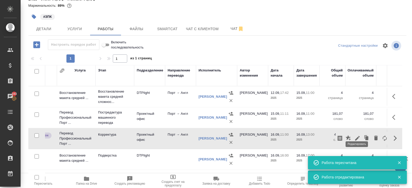
click at [358, 136] on icon "button" at bounding box center [357, 138] width 5 height 5
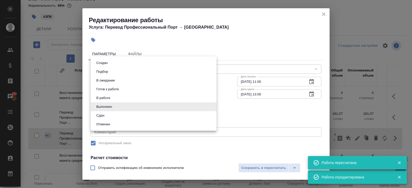
click at [112, 108] on body "🙏 .cls-1 fill:#fff; AWATERA Belyakova Yulia Клиенты Спецификации Заказы 193 Чат…" at bounding box center [206, 94] width 412 height 188
click at [112, 114] on li "Сдан" at bounding box center [154, 115] width 126 height 9
type input "closed"
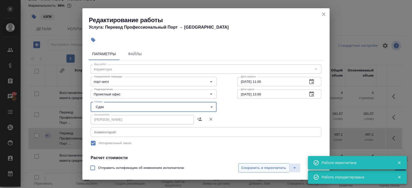
click at [245, 166] on span "Сохранить и пересчитать" at bounding box center [264, 168] width 45 height 6
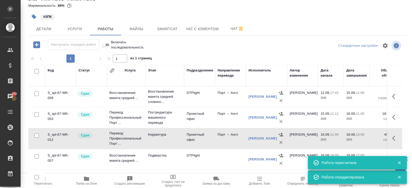
scroll to position [0, 0]
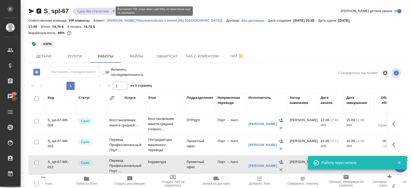
click at [92, 11] on body "🙏 .cls-1 fill:#fff; AWATERA Belyakova Yulia Клиенты Спецификации Заказы 193 Чат…" at bounding box center [206, 94] width 412 height 188
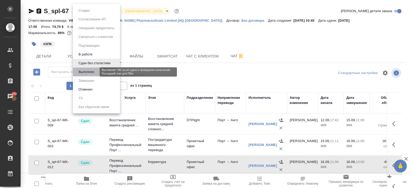
click at [89, 70] on button "Выполнен" at bounding box center [86, 72] width 19 height 6
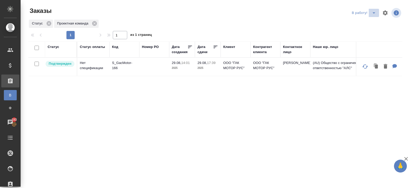
click at [370, 15] on span "split button" at bounding box center [374, 13] width 8 height 6
click at [370, 31] on li "начислить" at bounding box center [365, 31] width 29 height 8
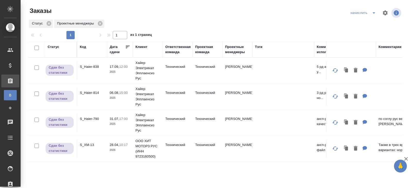
click at [371, 14] on icon "split button" at bounding box center [374, 13] width 6 height 6
click at [366, 30] on li "ПМ" at bounding box center [364, 31] width 30 height 8
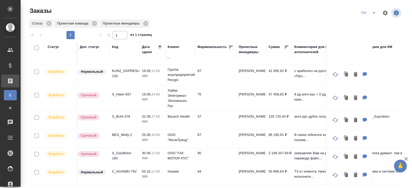
scroll to position [42, 0]
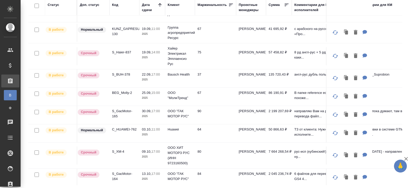
click at [116, 152] on p "S_XM-4" at bounding box center [124, 151] width 25 height 5
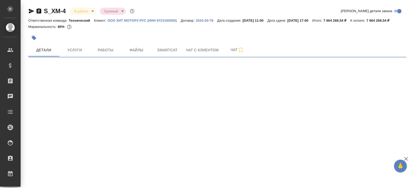
select select "RU"
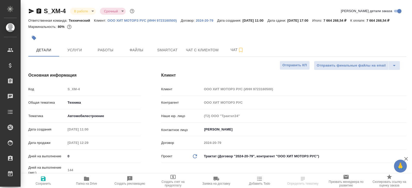
type textarea "x"
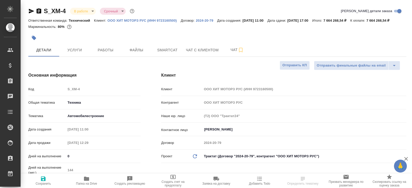
type textarea "x"
click at [114, 53] on button "Работы" at bounding box center [105, 50] width 31 height 13
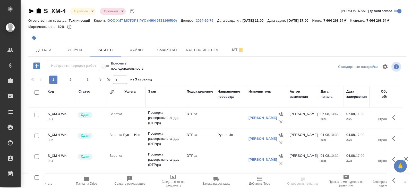
scroll to position [34, 0]
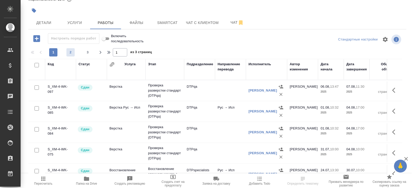
click at [71, 55] on button "2" at bounding box center [71, 52] width 8 height 8
type input "2"
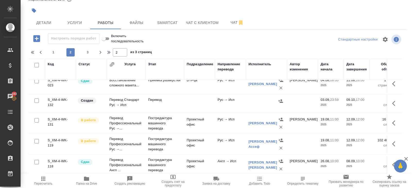
scroll to position [131, 0]
click at [393, 104] on icon "button" at bounding box center [396, 104] width 6 height 6
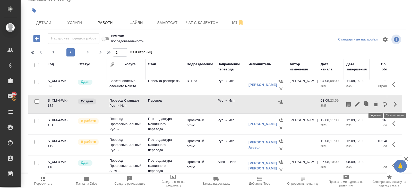
click at [375, 104] on icon "button" at bounding box center [377, 104] width 4 height 5
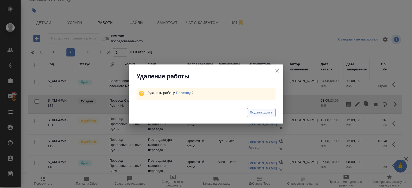
click at [253, 111] on span "Подтвердить" at bounding box center [261, 113] width 23 height 6
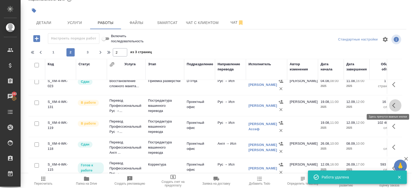
click at [393, 106] on icon "button" at bounding box center [396, 105] width 6 height 6
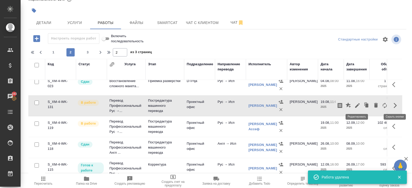
click at [356, 105] on icon "button" at bounding box center [357, 105] width 5 height 5
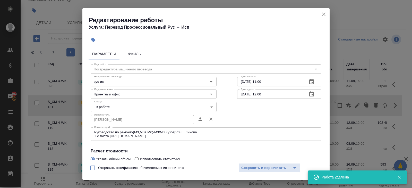
click at [120, 101] on div "Статус В работе inProgress Статус" at bounding box center [153, 106] width 147 height 34
click at [118, 107] on body "🙏 .cls-1 fill:#fff; AWATERA Belyakova Yulia Клиенты Спецификации Заказы 193 Чат…" at bounding box center [206, 94] width 412 height 188
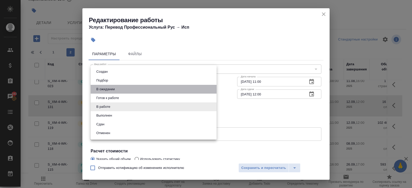
click at [117, 88] on li "В ожидании" at bounding box center [154, 89] width 126 height 9
type input "pending"
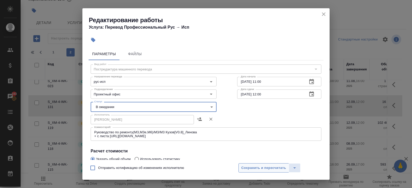
click at [247, 169] on span "Сохранить и пересчитать" at bounding box center [264, 168] width 45 height 6
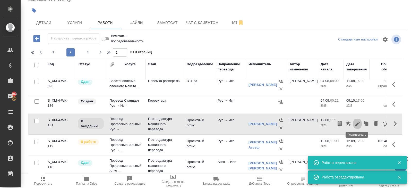
click at [357, 122] on icon "button" at bounding box center [357, 123] width 5 height 5
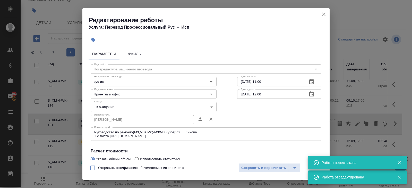
click at [324, 13] on icon "close" at bounding box center [324, 14] width 6 height 6
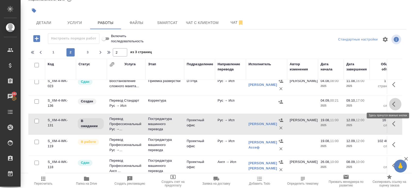
click at [395, 105] on icon "button" at bounding box center [396, 104] width 6 height 6
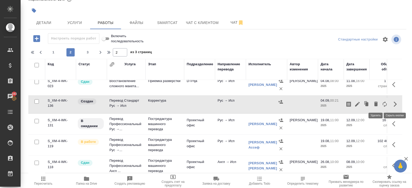
click at [374, 104] on icon "button" at bounding box center [376, 104] width 6 height 6
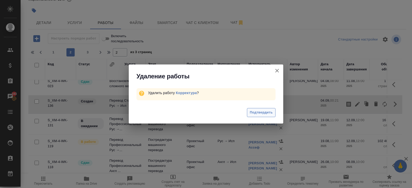
click at [262, 113] on span "Подтвердить" at bounding box center [261, 113] width 23 height 6
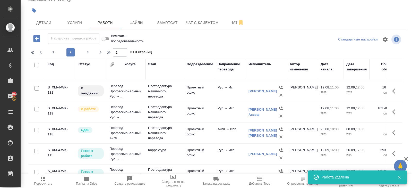
scroll to position [146, 0]
click at [396, 109] on icon "button" at bounding box center [396, 111] width 6 height 6
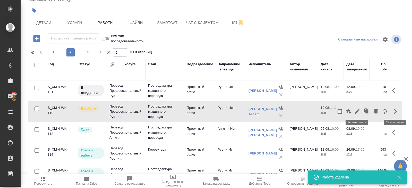
click at [359, 110] on icon "button" at bounding box center [358, 111] width 6 height 6
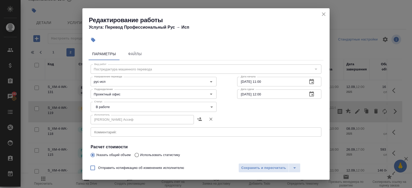
click at [121, 109] on body "🙏 .cls-1 fill:#fff; AWATERA Belyakova Yulia Клиенты Спецификации Заказы 193 Чат…" at bounding box center [206, 94] width 412 height 188
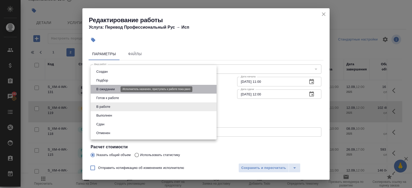
click at [110, 90] on button "В ожидании" at bounding box center [106, 89] width 22 height 6
type input "pending"
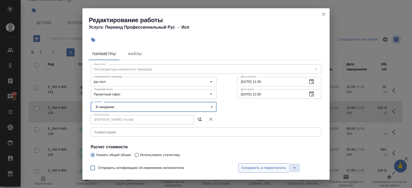
click at [245, 170] on span "Сохранить и пересчитать" at bounding box center [264, 168] width 45 height 6
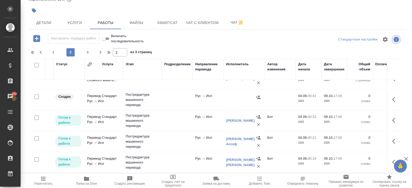
scroll to position [137, 27]
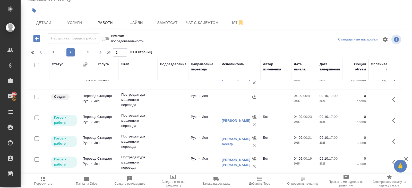
click at [394, 97] on icon "button" at bounding box center [394, 99] width 3 height 5
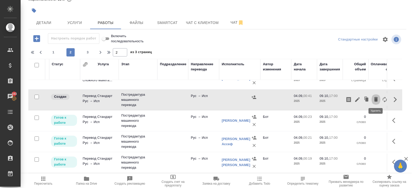
click at [376, 99] on icon "button" at bounding box center [377, 99] width 4 height 5
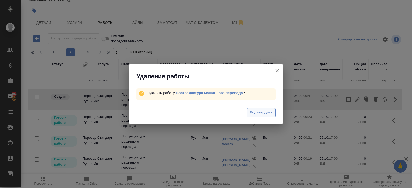
click at [254, 114] on span "Подтвердить" at bounding box center [261, 113] width 23 height 6
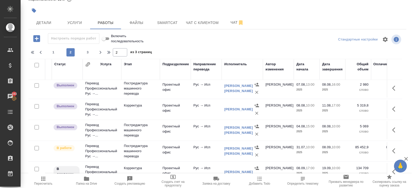
scroll to position [424, 24]
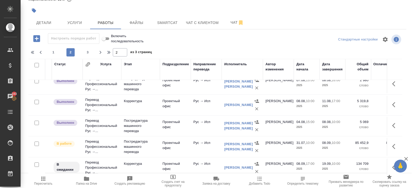
click at [394, 145] on icon "button" at bounding box center [394, 146] width 3 height 5
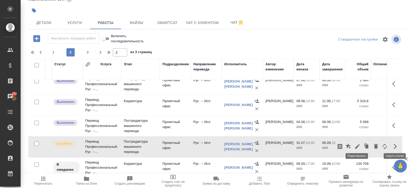
click at [358, 144] on icon "button" at bounding box center [357, 146] width 5 height 5
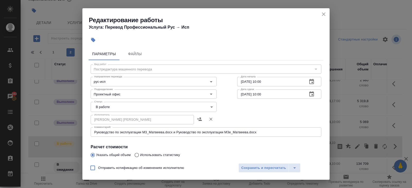
click at [96, 109] on body "🙏 .cls-1 fill:#fff; AWATERA Belyakova Yulia Клиенты Спецификации Заказы 193 Чат…" at bounding box center [206, 94] width 412 height 188
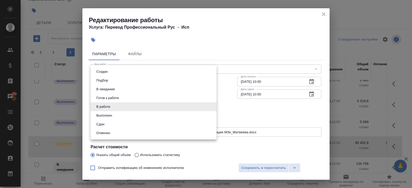
click at [99, 114] on button "Выполнен" at bounding box center [104, 116] width 19 height 6
type input "completed"
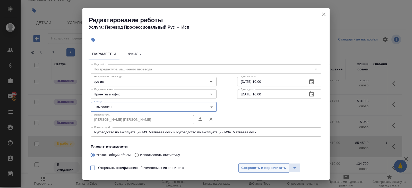
click at [243, 168] on span "Сохранить и пересчитать" at bounding box center [264, 168] width 45 height 6
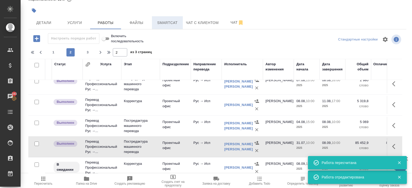
click at [166, 24] on span "Smartcat" at bounding box center [167, 23] width 25 height 6
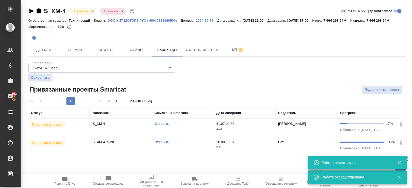
click at [161, 126] on link "Открыть" at bounding box center [162, 124] width 15 height 4
click at [104, 53] on span "Работы" at bounding box center [105, 50] width 25 height 6
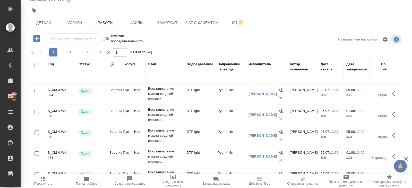
scroll to position [424, 0]
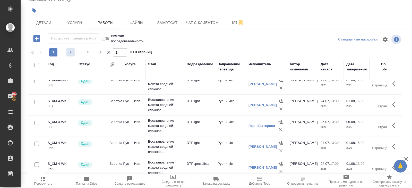
click at [75, 53] on span "2" at bounding box center [71, 52] width 8 height 5
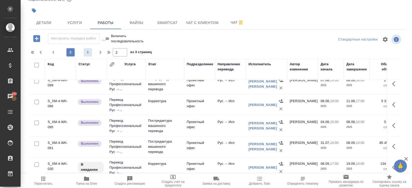
click at [88, 53] on span "3" at bounding box center [88, 52] width 8 height 5
type input "3"
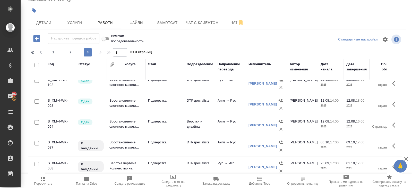
scroll to position [0, 0]
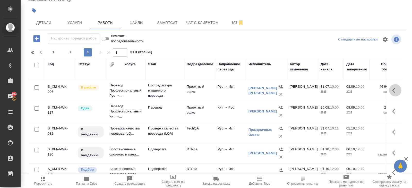
click at [395, 89] on icon "button" at bounding box center [396, 90] width 6 height 6
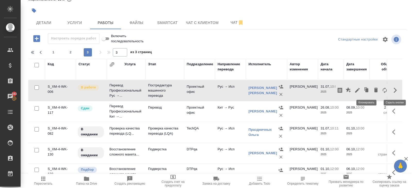
click at [358, 91] on icon "button" at bounding box center [357, 90] width 5 height 5
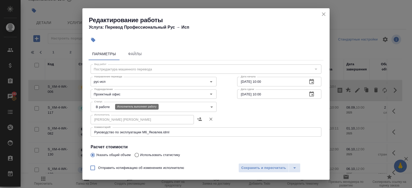
click at [108, 105] on body "🙏 .cls-1 fill:#fff; AWATERA Belyakova Yulia Клиенты Спецификации Заказы 193 Чат…" at bounding box center [206, 94] width 412 height 188
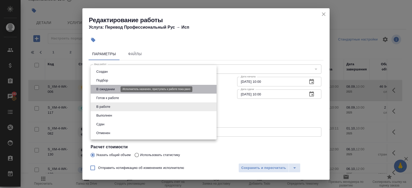
click at [109, 91] on button "В ожидании" at bounding box center [106, 89] width 22 height 6
type input "pending"
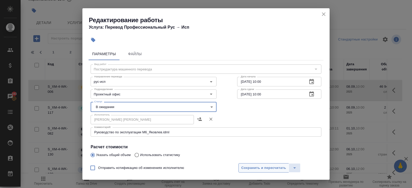
click at [244, 168] on span "Сохранить и пересчитать" at bounding box center [264, 168] width 45 height 6
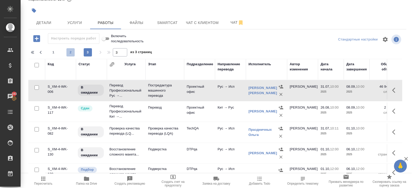
click at [69, 51] on span "2" at bounding box center [71, 52] width 8 height 5
type input "2"
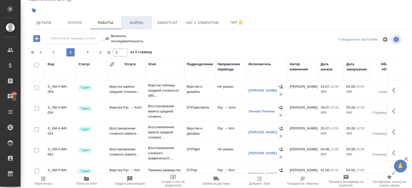
click at [143, 21] on span "Файлы" at bounding box center [136, 23] width 25 height 6
click at [162, 23] on div "S_XM-4 В работе inProgress Срочный urgent Кратко детали заказа Ответственная ко…" at bounding box center [218, 80] width 384 height 215
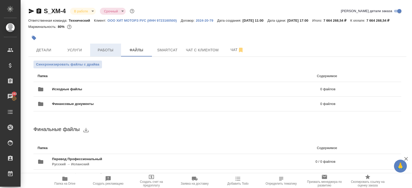
click at [108, 53] on span "Работы" at bounding box center [105, 50] width 25 height 6
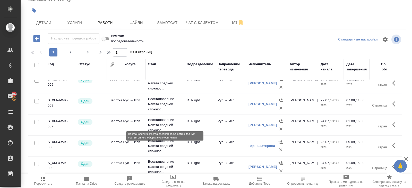
scroll to position [424, 0]
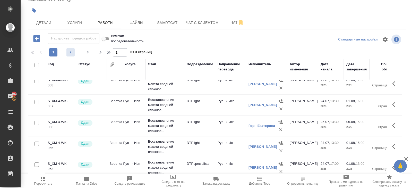
click at [73, 51] on span "2" at bounding box center [71, 52] width 8 height 5
type input "2"
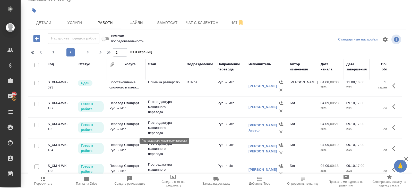
scroll to position [128, 0]
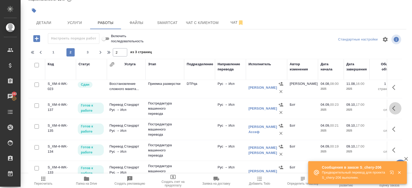
click at [395, 106] on icon "button" at bounding box center [396, 108] width 6 height 6
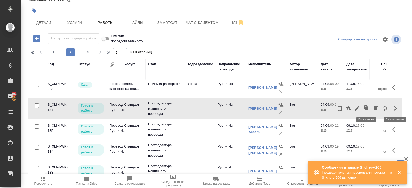
click at [355, 107] on icon "button" at bounding box center [358, 108] width 6 height 6
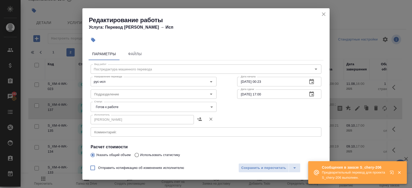
drag, startPoint x: 326, startPoint y: 12, endPoint x: 270, endPoint y: 69, distance: 79.8
click at [326, 12] on icon "close" at bounding box center [324, 14] width 6 height 6
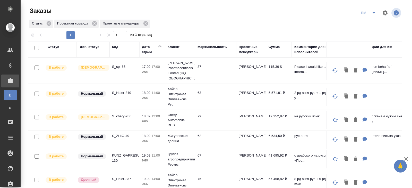
click at [374, 15] on icon "split button" at bounding box center [374, 13] width 6 height 6
click at [374, 23] on li "В работу!" at bounding box center [369, 23] width 26 height 8
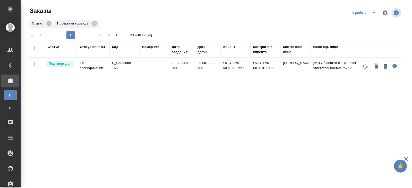
click at [376, 15] on icon "split button" at bounding box center [374, 13] width 6 height 6
click at [370, 22] on li "ПМ" at bounding box center [365, 23] width 29 height 8
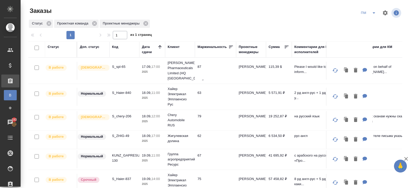
click at [371, 13] on icon "split button" at bounding box center [374, 13] width 6 height 6
click at [371, 22] on li "В работу!" at bounding box center [369, 23] width 26 height 8
